Goal: Task Accomplishment & Management: Use online tool/utility

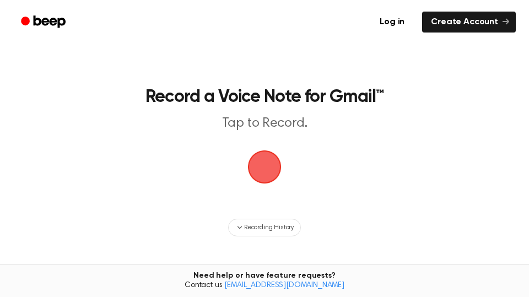
click at [263, 170] on span "button" at bounding box center [265, 167] width 40 height 40
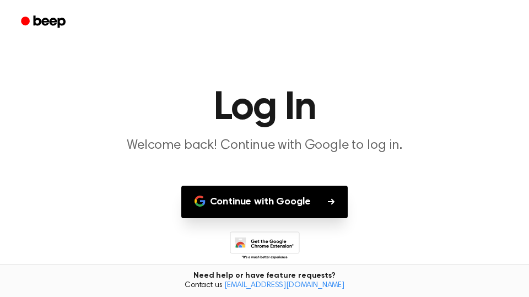
click at [249, 203] on button "Continue with Google" at bounding box center [264, 202] width 167 height 33
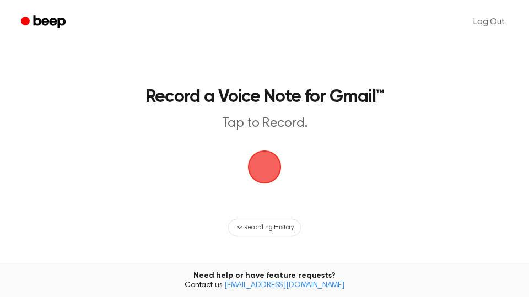
click at [258, 163] on span "button" at bounding box center [265, 167] width 60 height 60
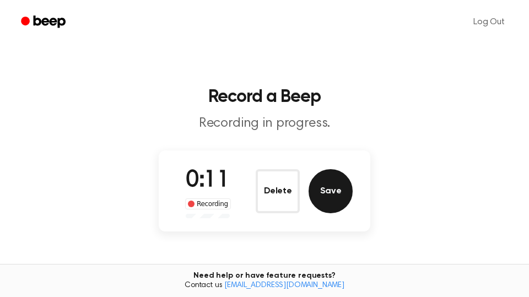
click at [328, 194] on button "Save" at bounding box center [330, 191] width 44 height 44
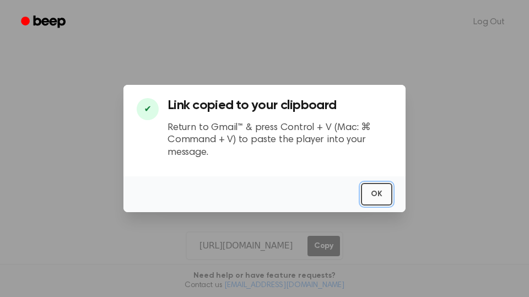
click at [377, 194] on button "OK" at bounding box center [376, 194] width 31 height 23
